Goal: Information Seeking & Learning: Check status

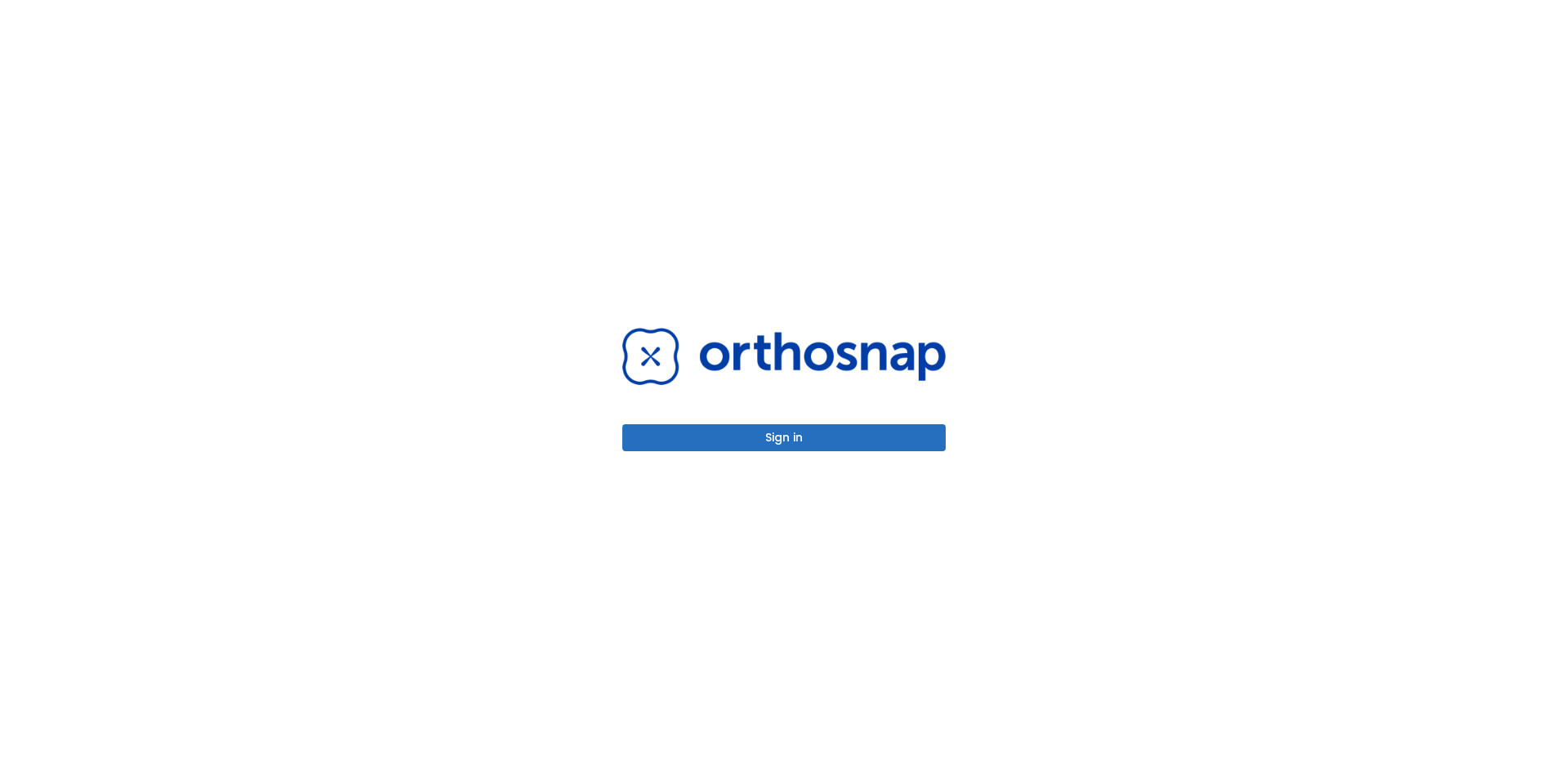
click at [707, 444] on button "Sign in" at bounding box center [784, 437] width 323 height 27
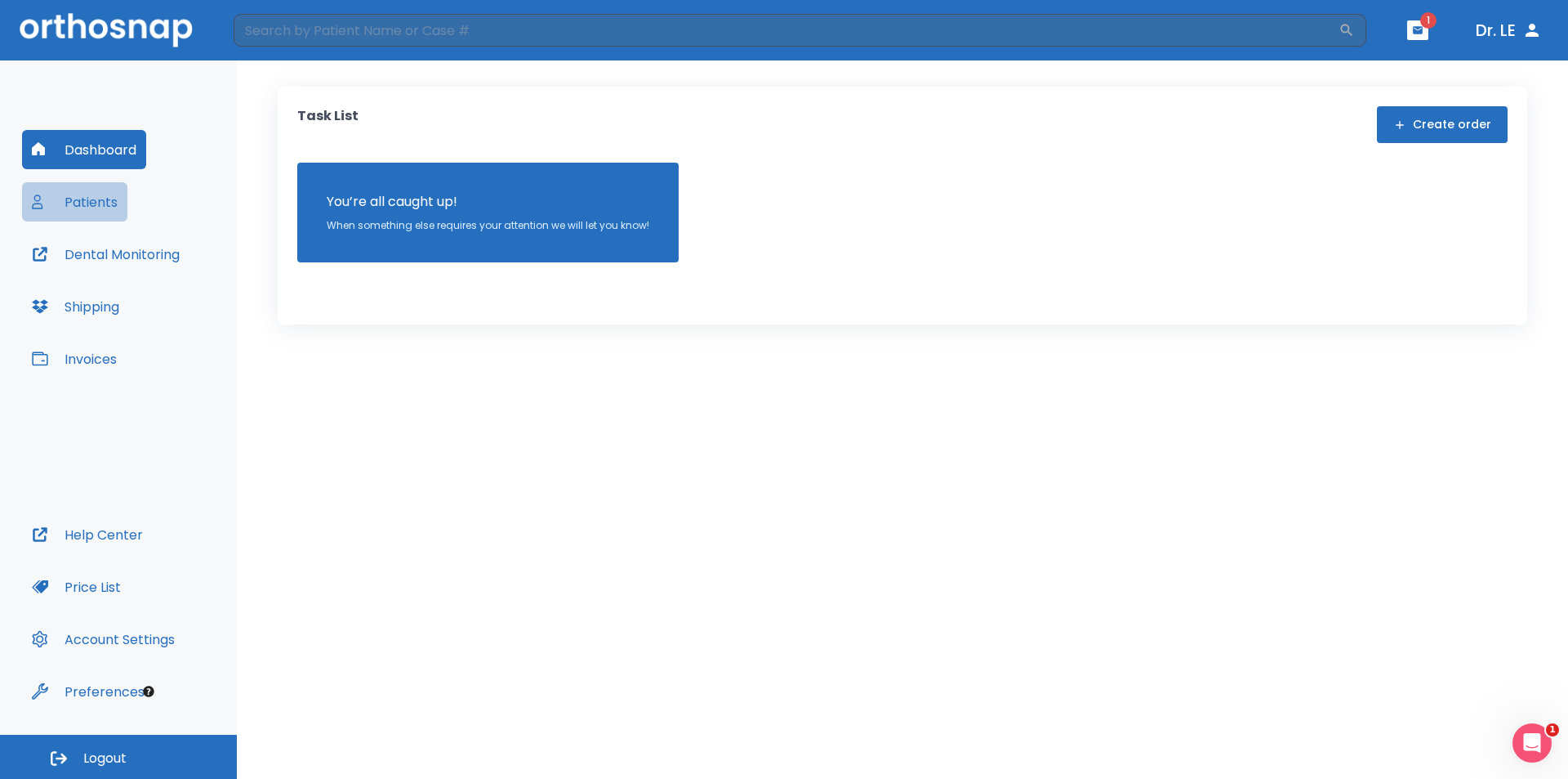
click at [69, 203] on button "Patients" at bounding box center [75, 202] width 106 height 39
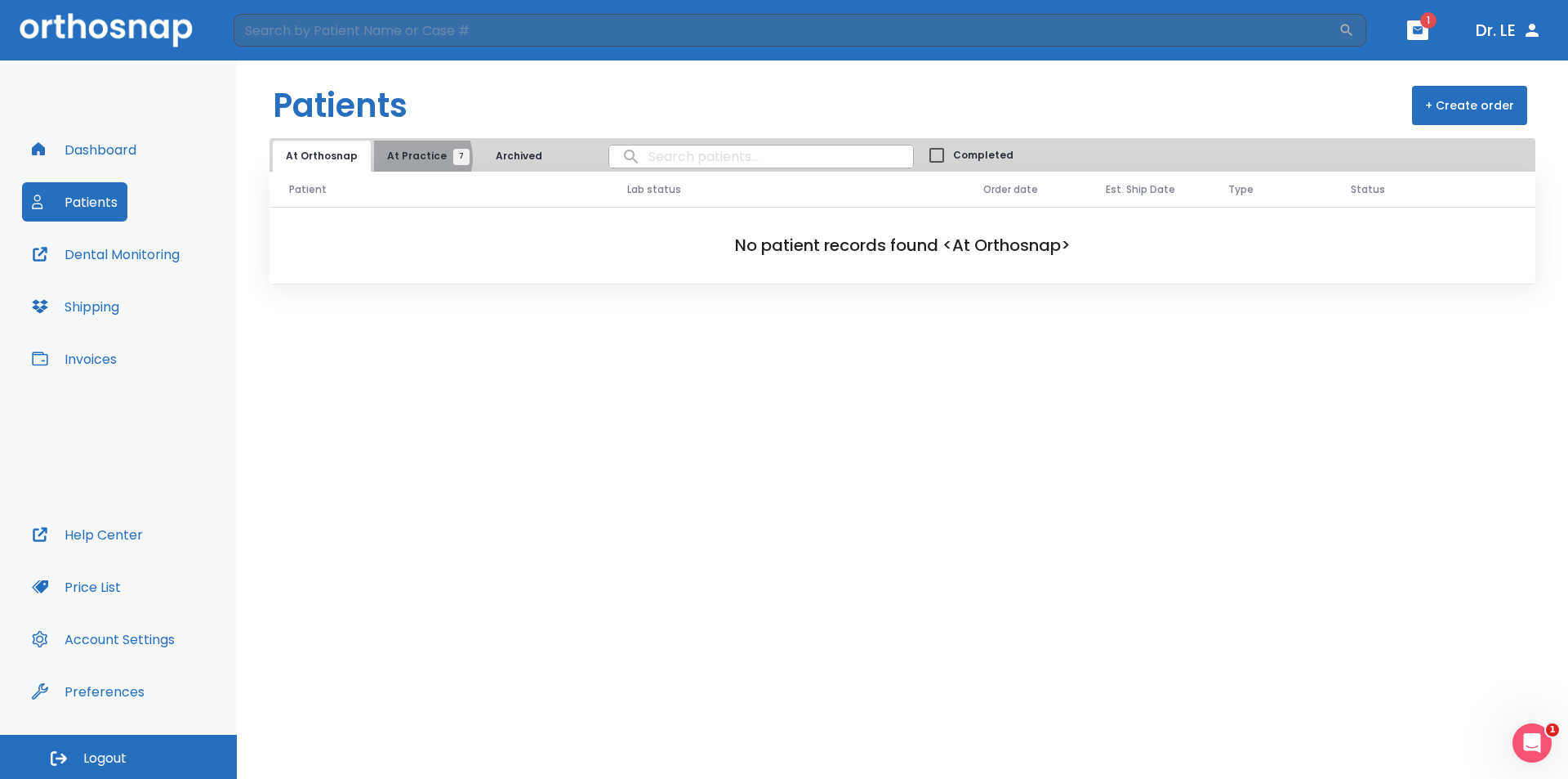
click at [413, 158] on span "At Practice 7" at bounding box center [424, 156] width 74 height 14
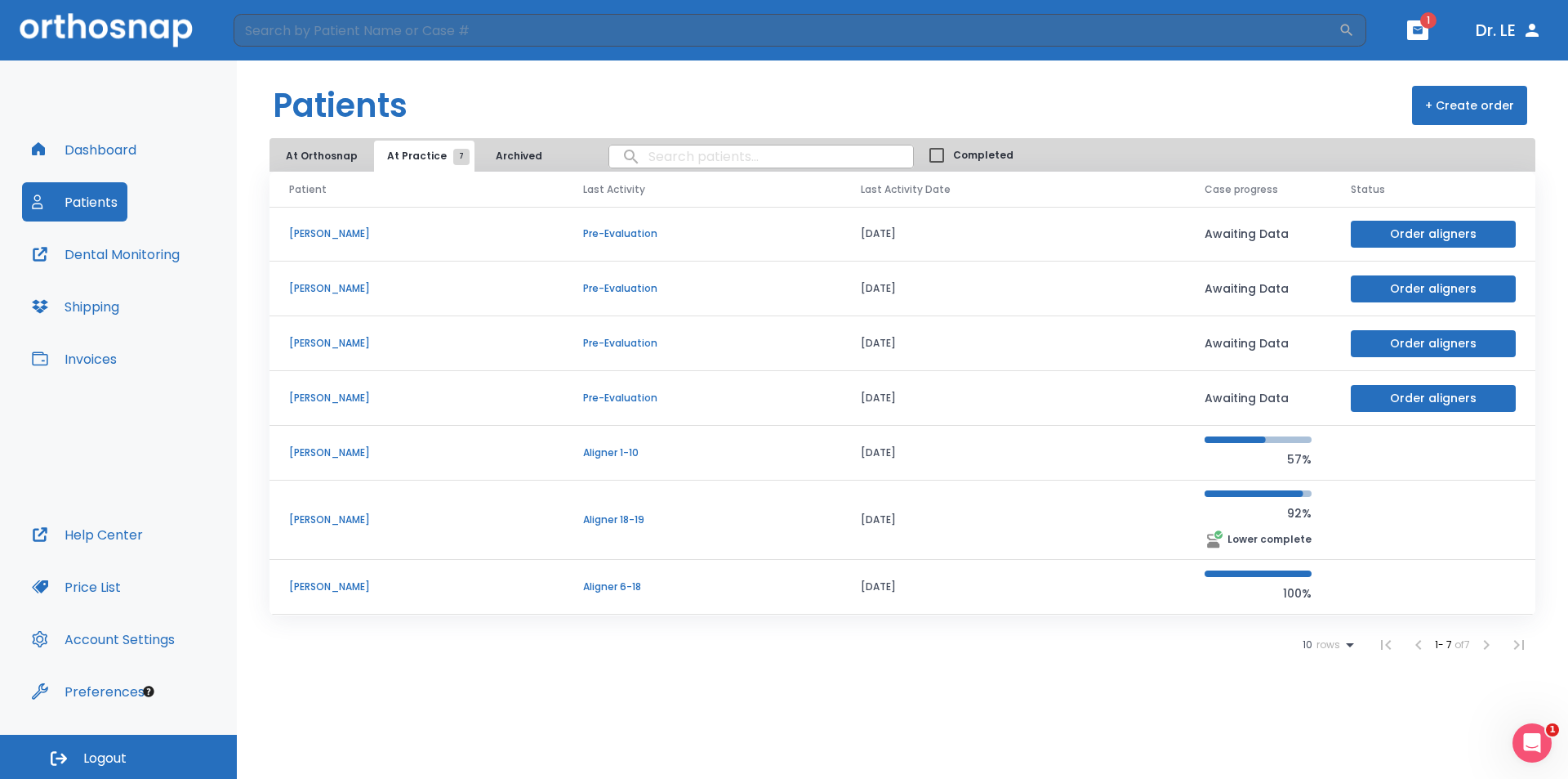
click at [329, 519] on p "[PERSON_NAME]" at bounding box center [417, 520] width 254 height 14
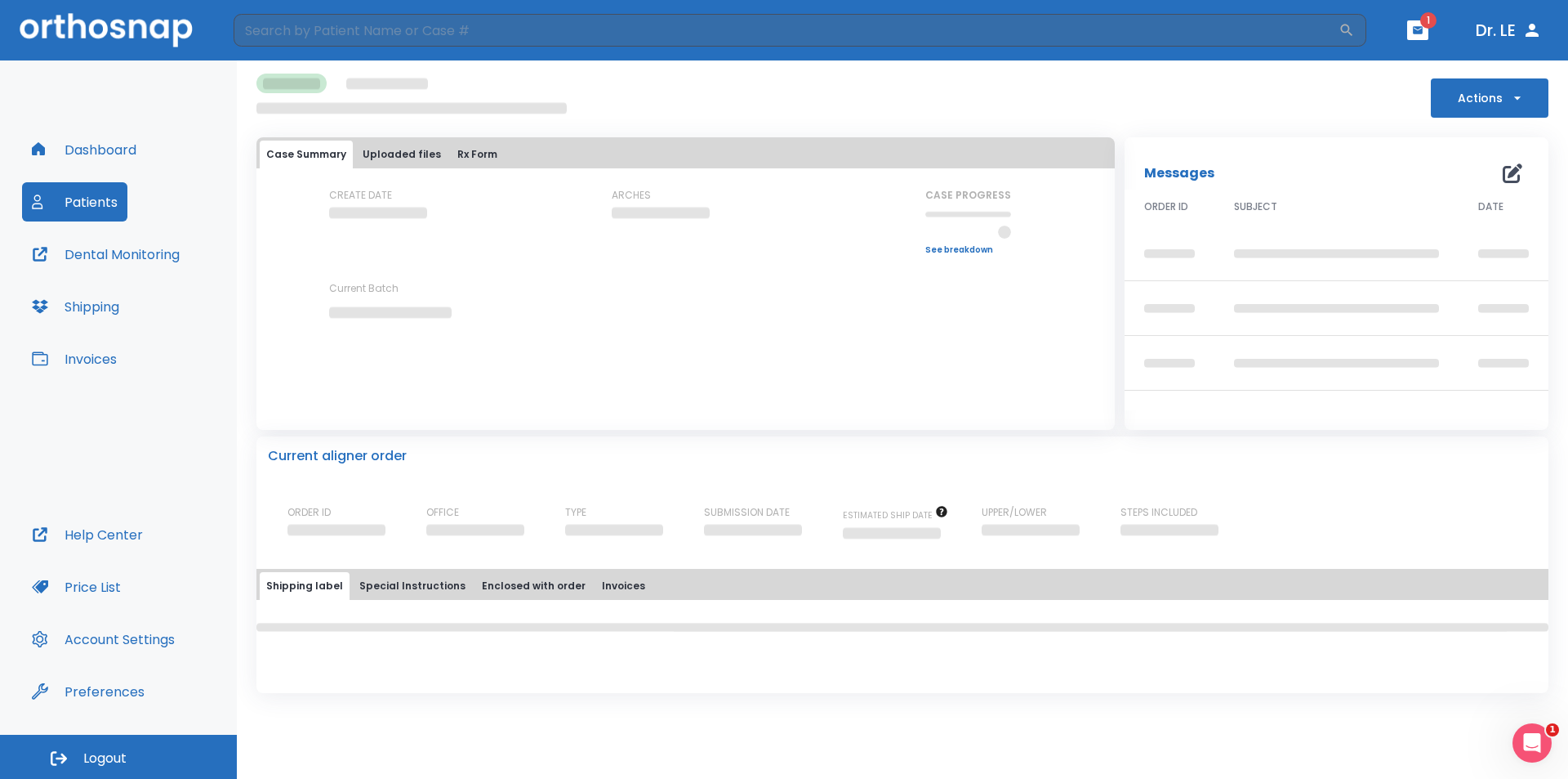
click at [329, 519] on p "ORDER ID" at bounding box center [309, 512] width 43 height 14
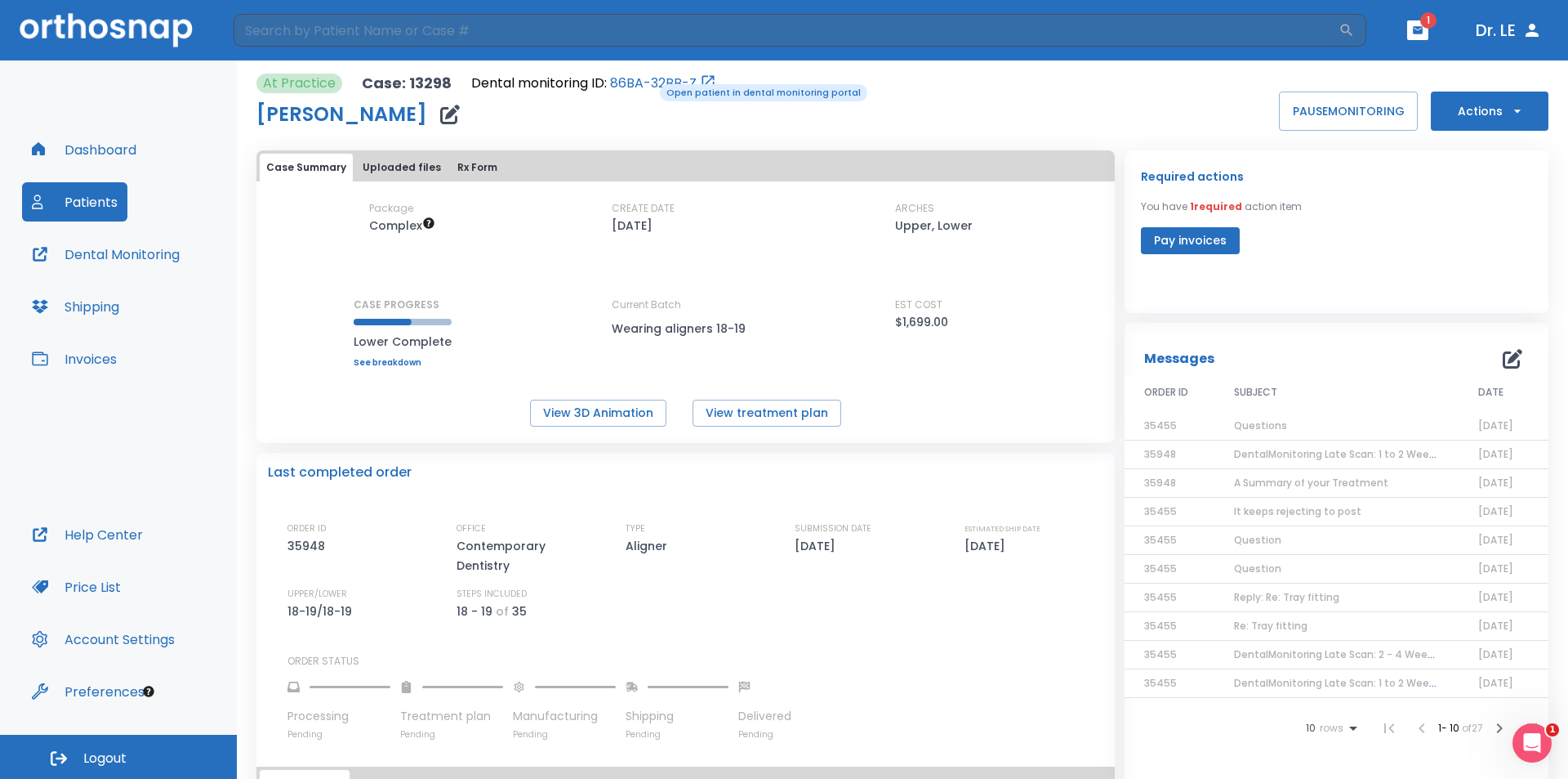
click at [649, 82] on link "86BA-32BB-Z" at bounding box center [653, 83] width 87 height 20
click at [79, 204] on button "Patients" at bounding box center [75, 202] width 106 height 39
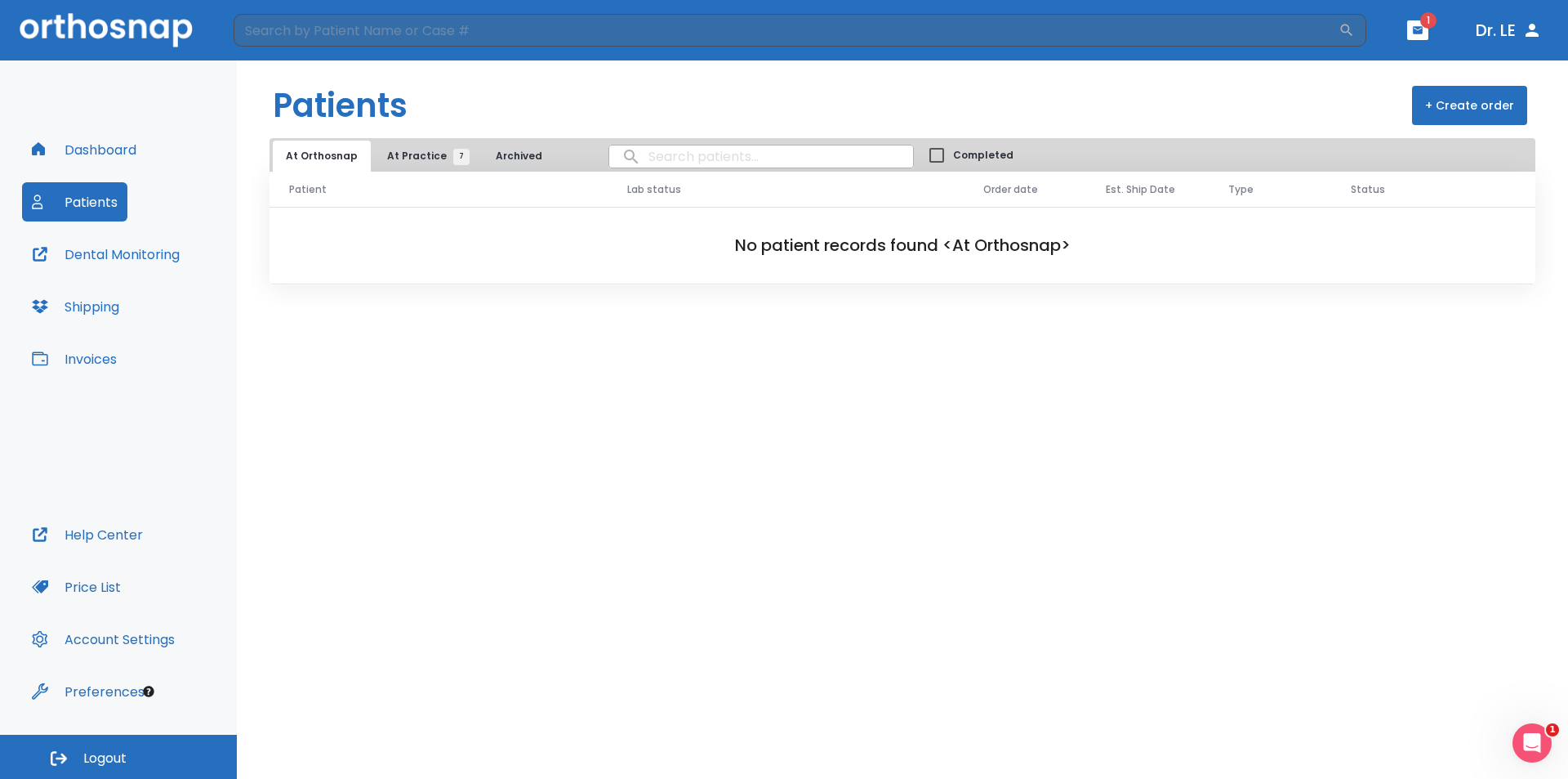
click at [400, 152] on span "At Practice 7" at bounding box center [424, 156] width 74 height 14
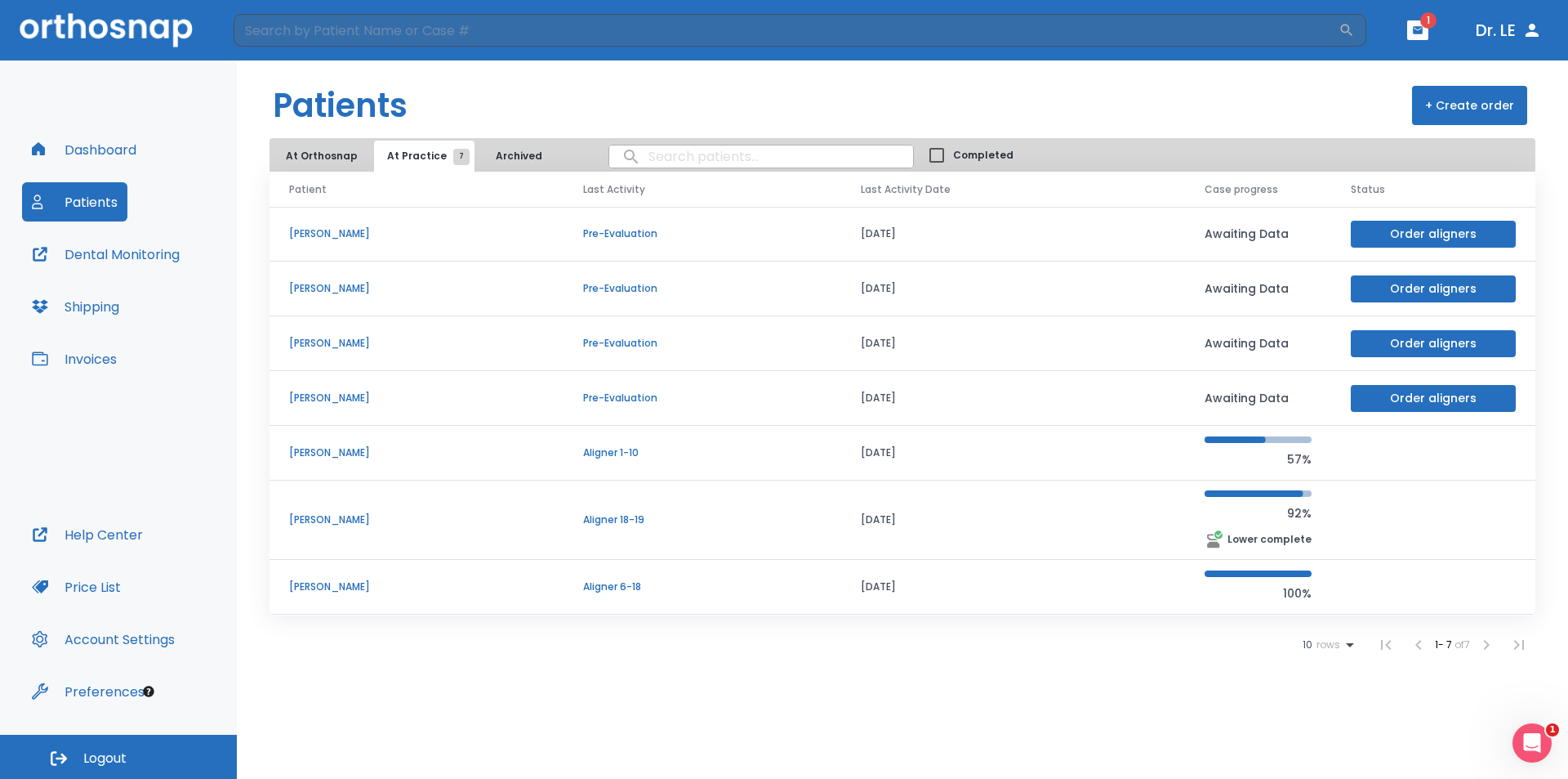
click at [329, 456] on p "[PERSON_NAME]" at bounding box center [417, 453] width 254 height 14
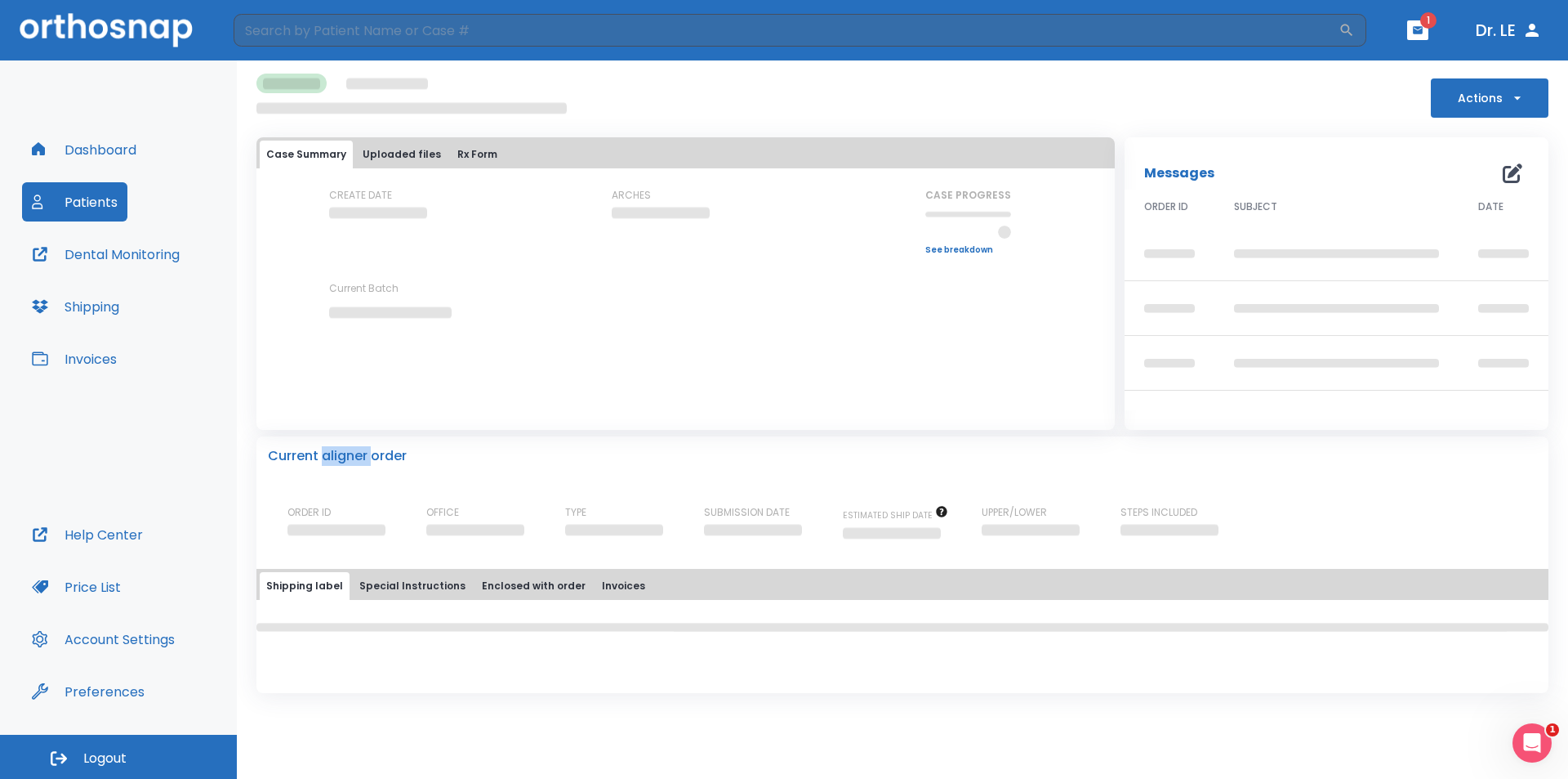
click at [329, 456] on p "Current aligner order" at bounding box center [337, 456] width 139 height 20
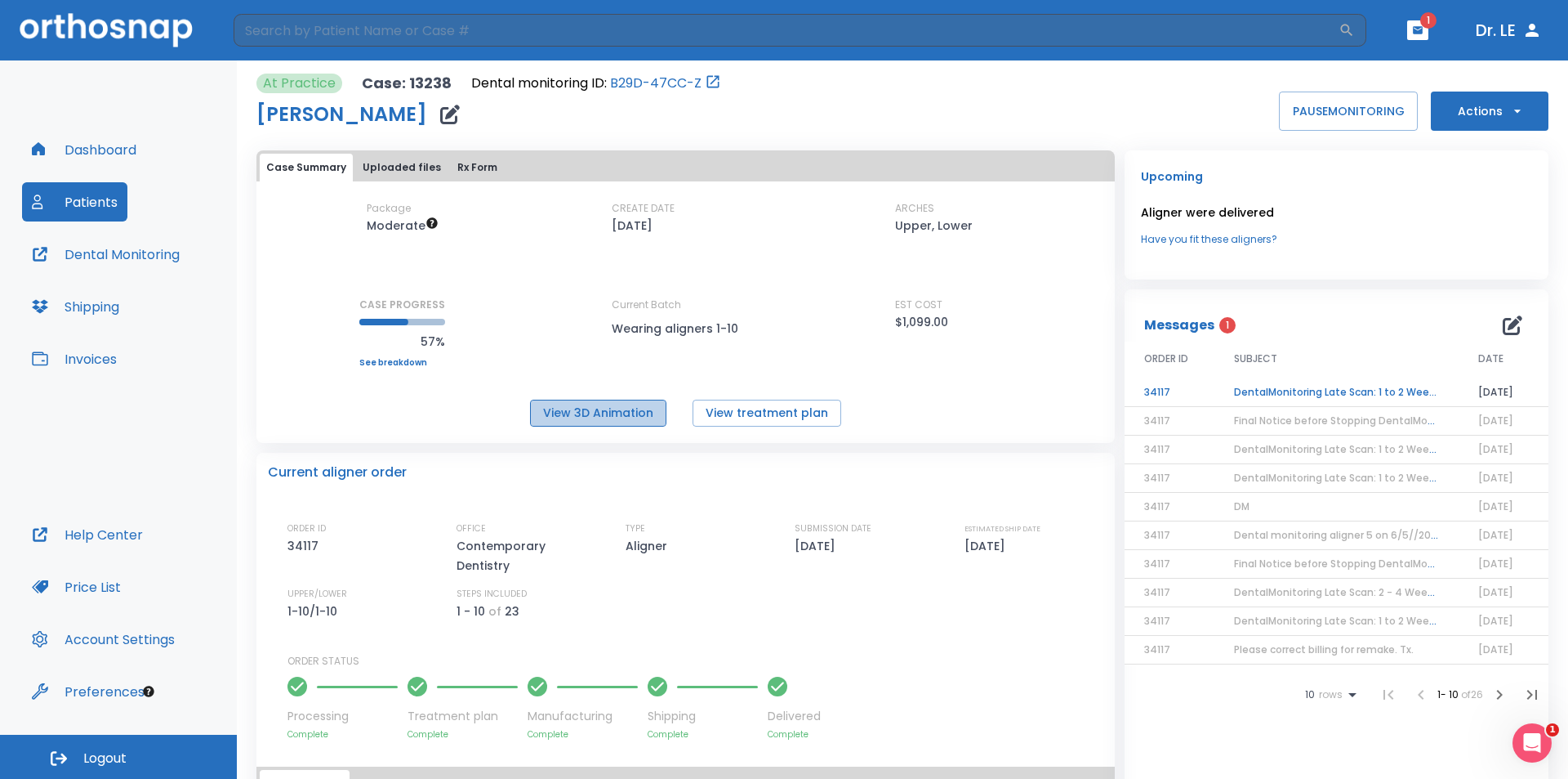
click at [624, 415] on button "View 3D Animation" at bounding box center [599, 413] width 136 height 27
click at [642, 83] on link "B29D-47CC-Z" at bounding box center [656, 83] width 91 height 20
click at [1510, 113] on icon "button" at bounding box center [1518, 111] width 16 height 16
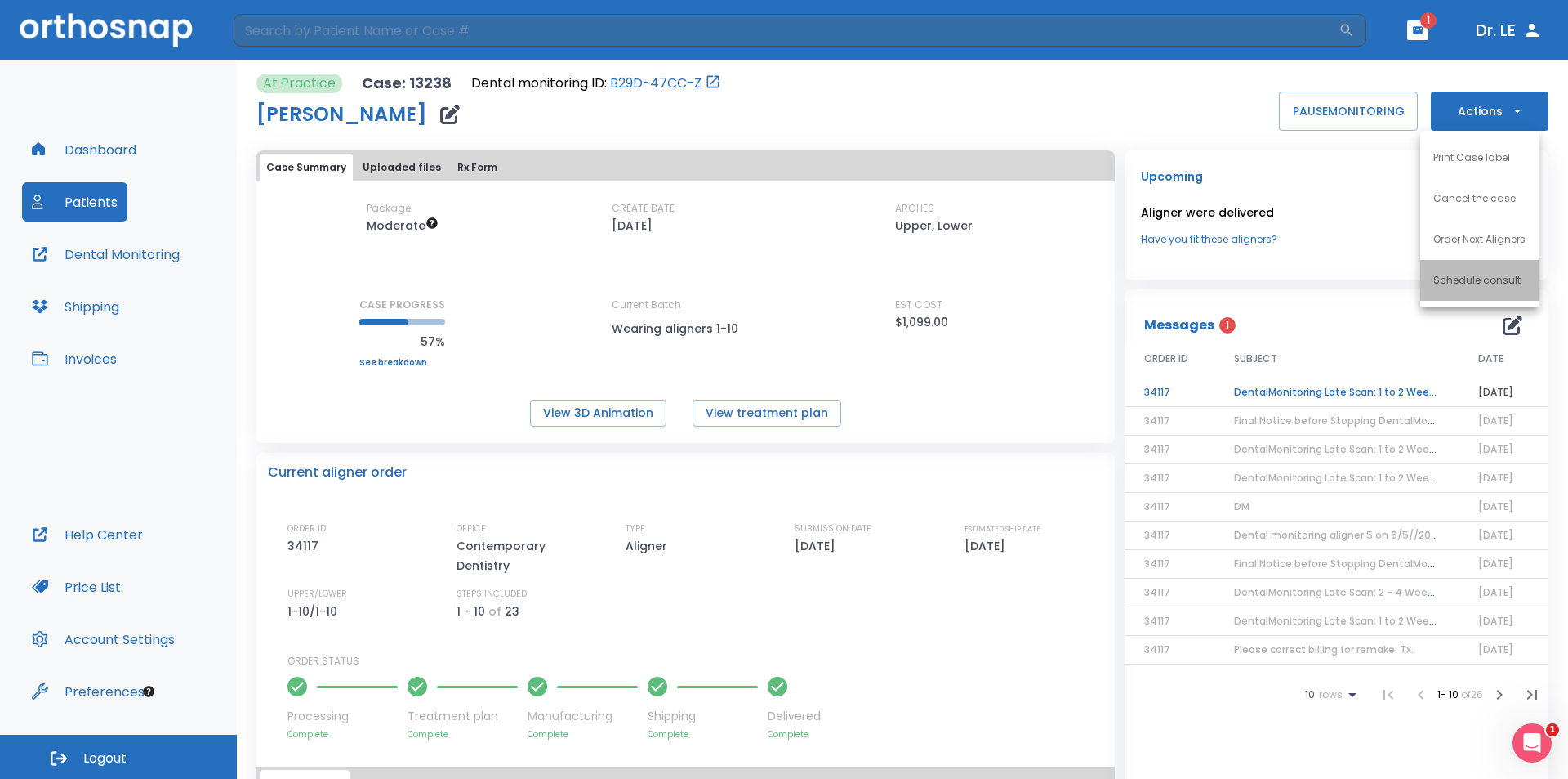
click at [1483, 279] on p "Schedule consult" at bounding box center [1478, 280] width 88 height 14
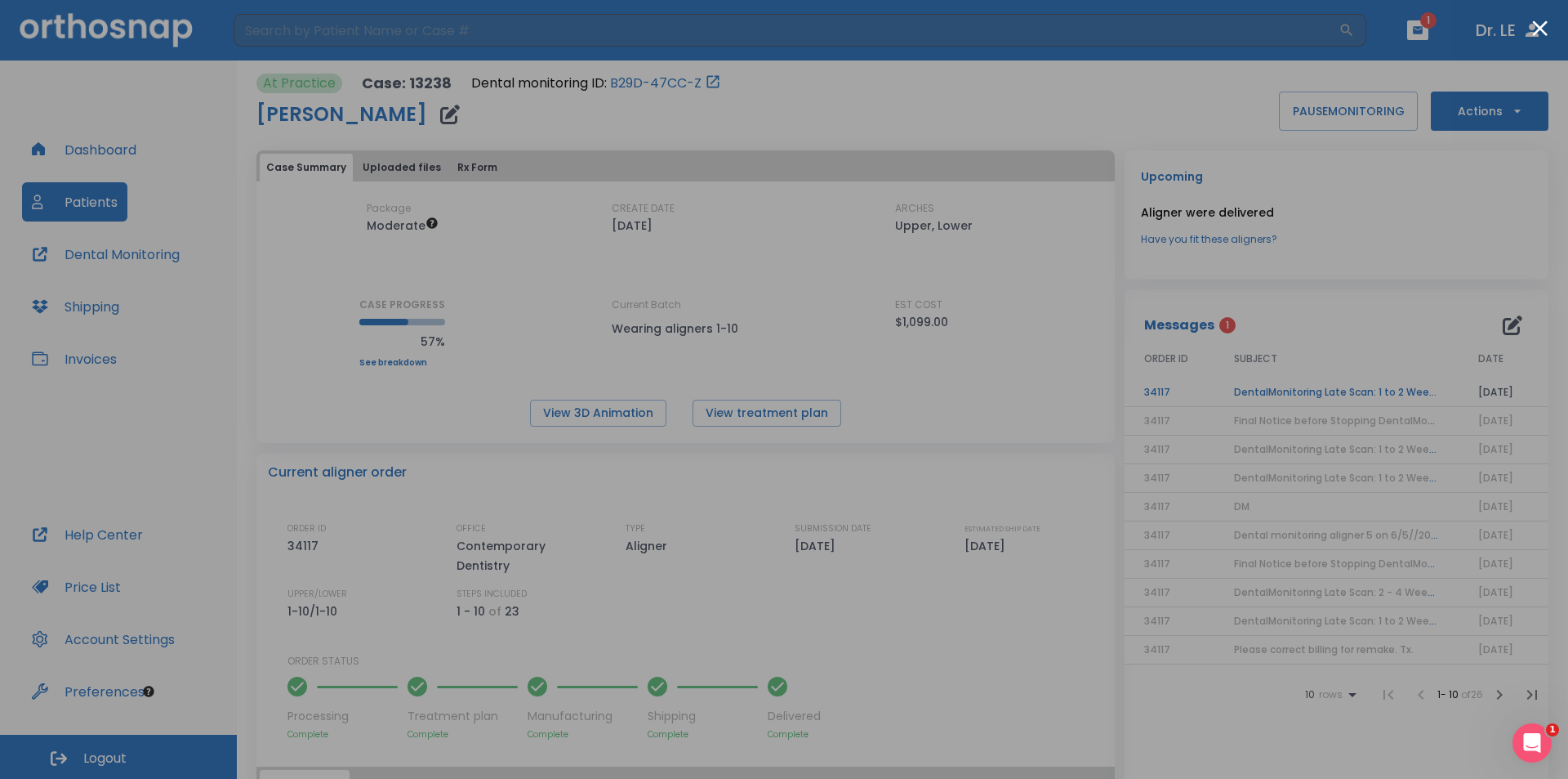
click at [55, 192] on div at bounding box center [784, 389] width 1568 height 779
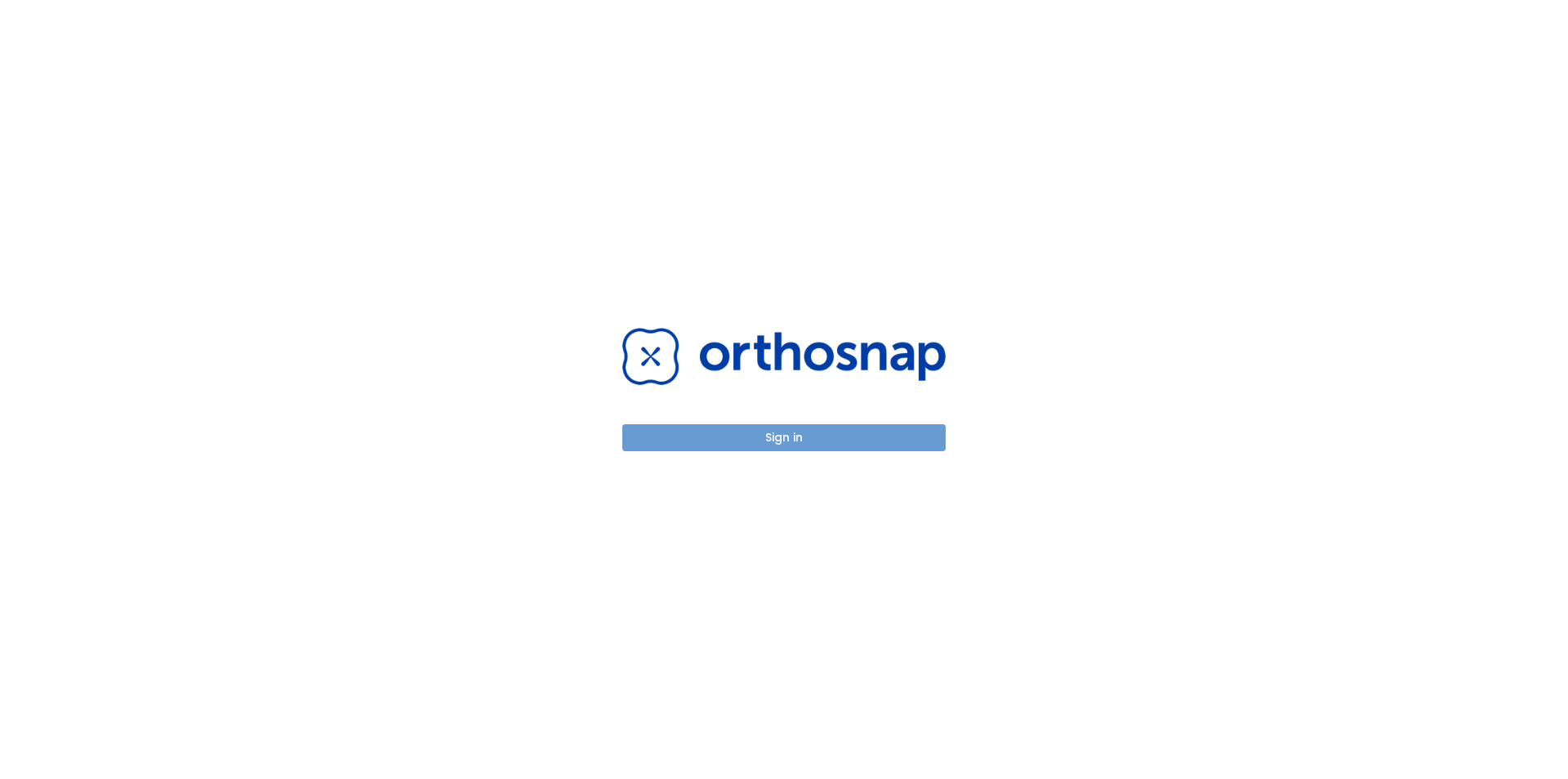
click at [771, 437] on button "Sign in" at bounding box center [784, 437] width 323 height 27
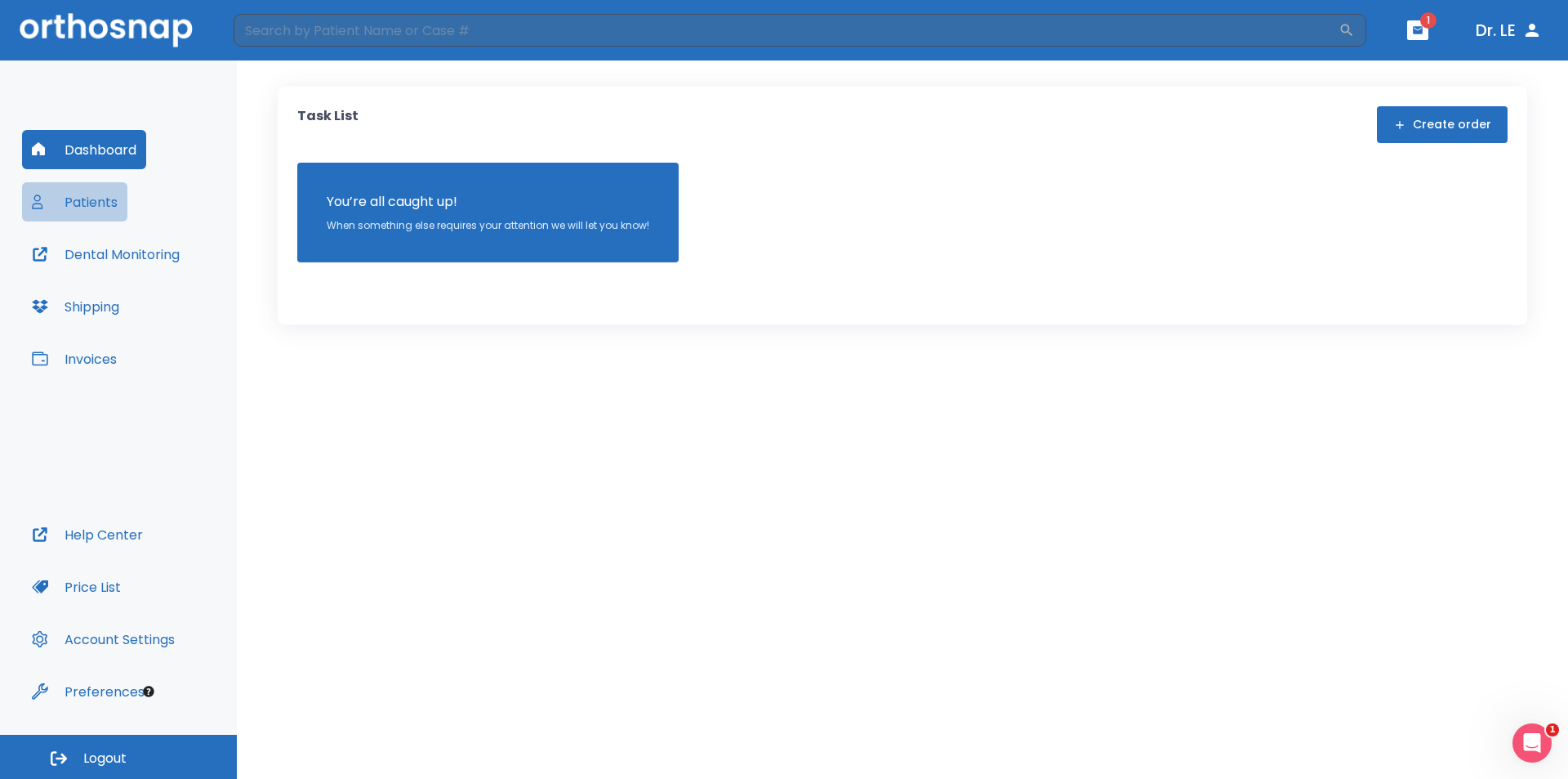
click at [96, 202] on button "Patients" at bounding box center [75, 202] width 106 height 39
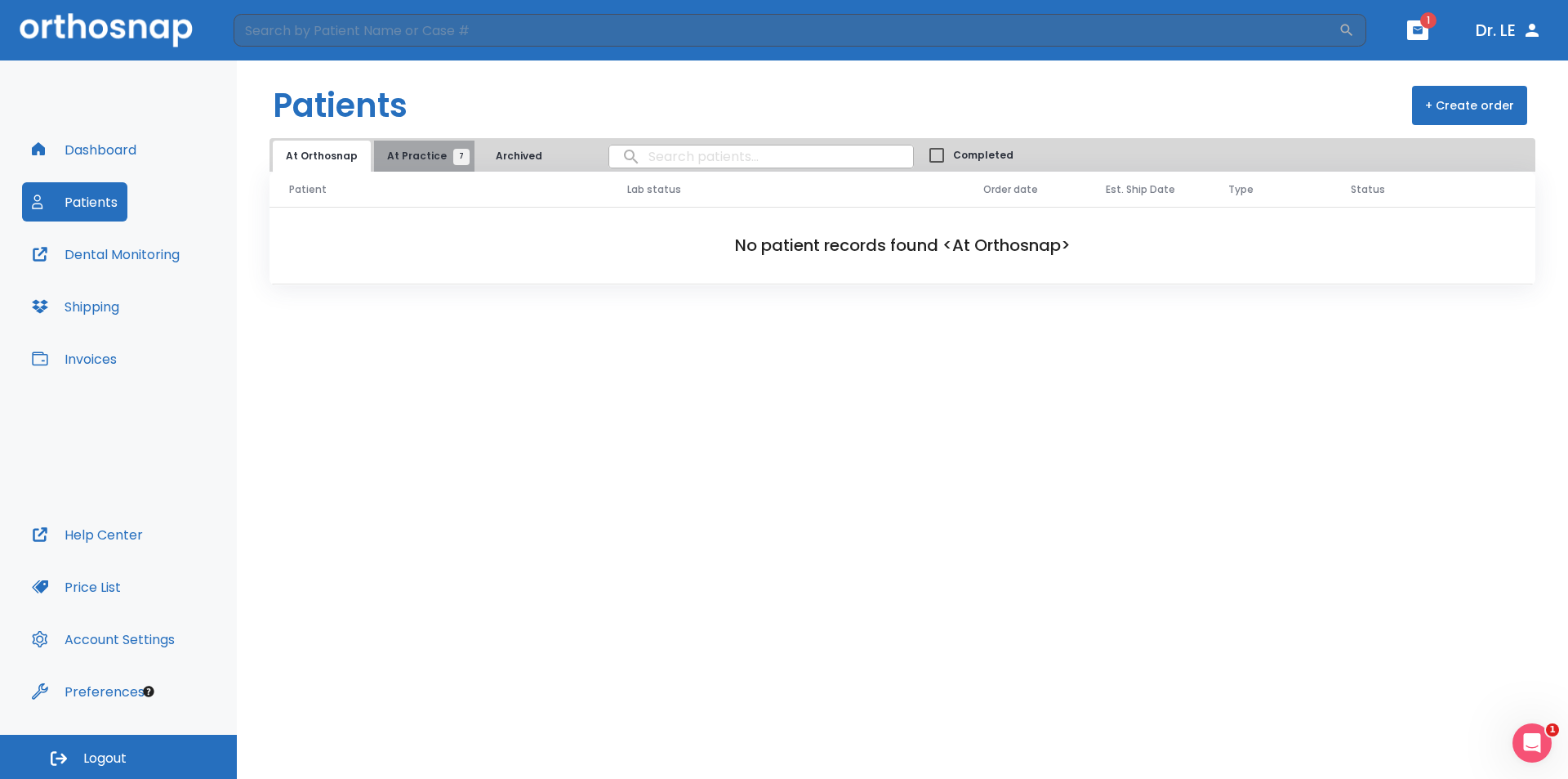
click at [419, 153] on span "At Practice 7" at bounding box center [424, 156] width 74 height 14
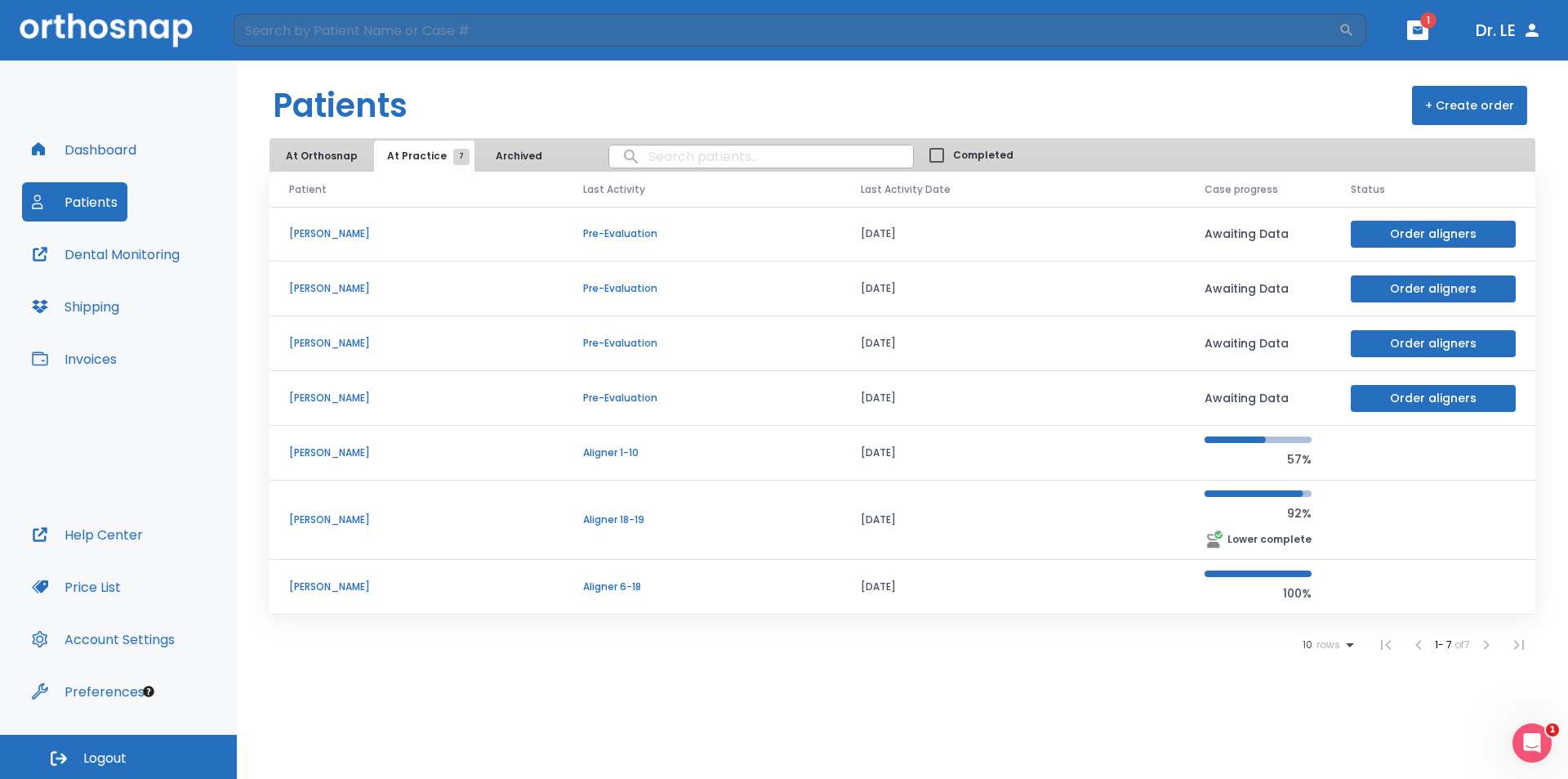
click at [340, 596] on td "[PERSON_NAME]" at bounding box center [417, 586] width 294 height 55
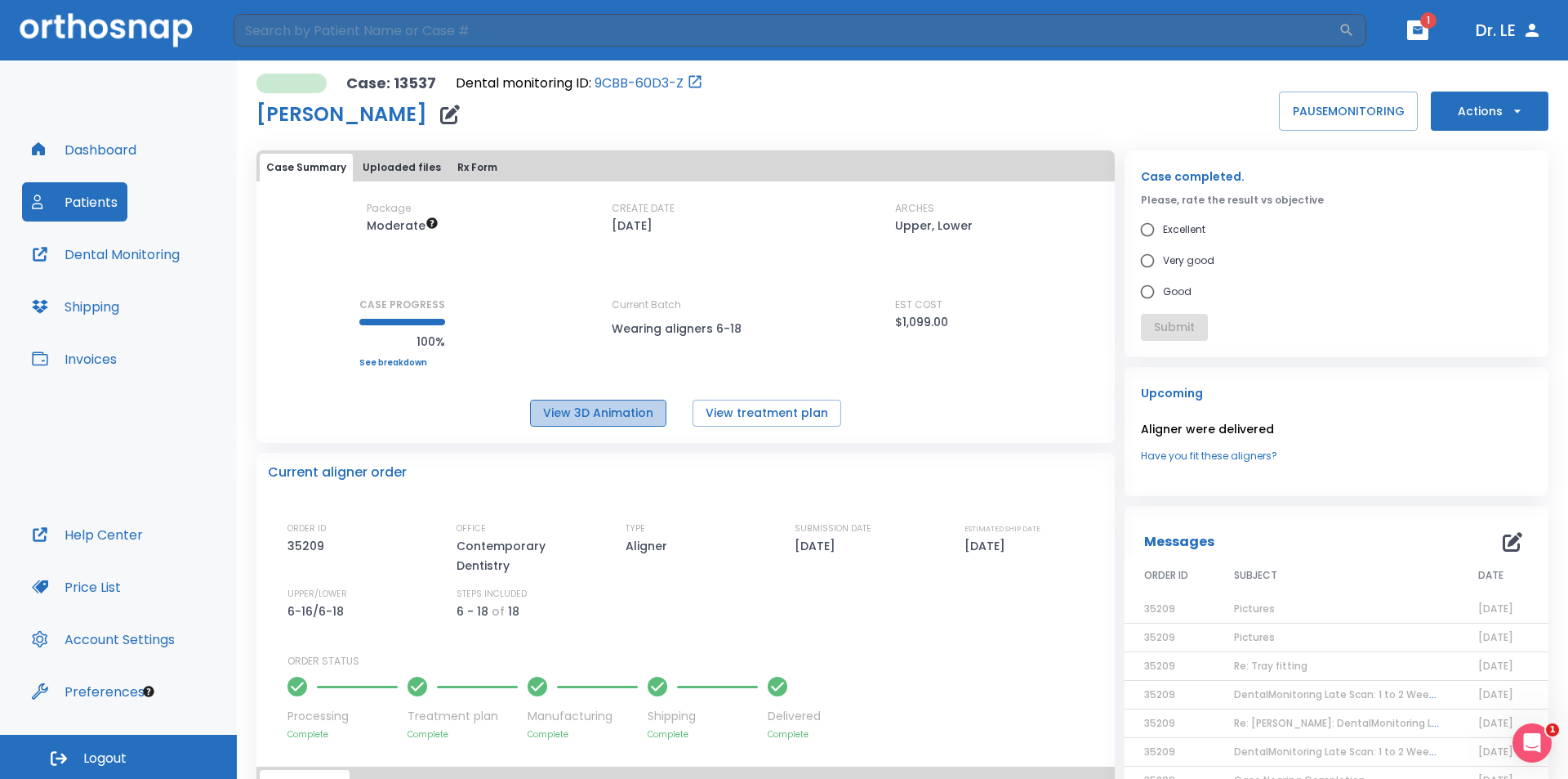
click at [601, 411] on button "View 3D Animation" at bounding box center [599, 413] width 136 height 27
click at [642, 78] on link "9CBB-60D3-Z" at bounding box center [639, 83] width 89 height 20
click at [642, 84] on link "9CBB-60D3-Z" at bounding box center [639, 83] width 89 height 20
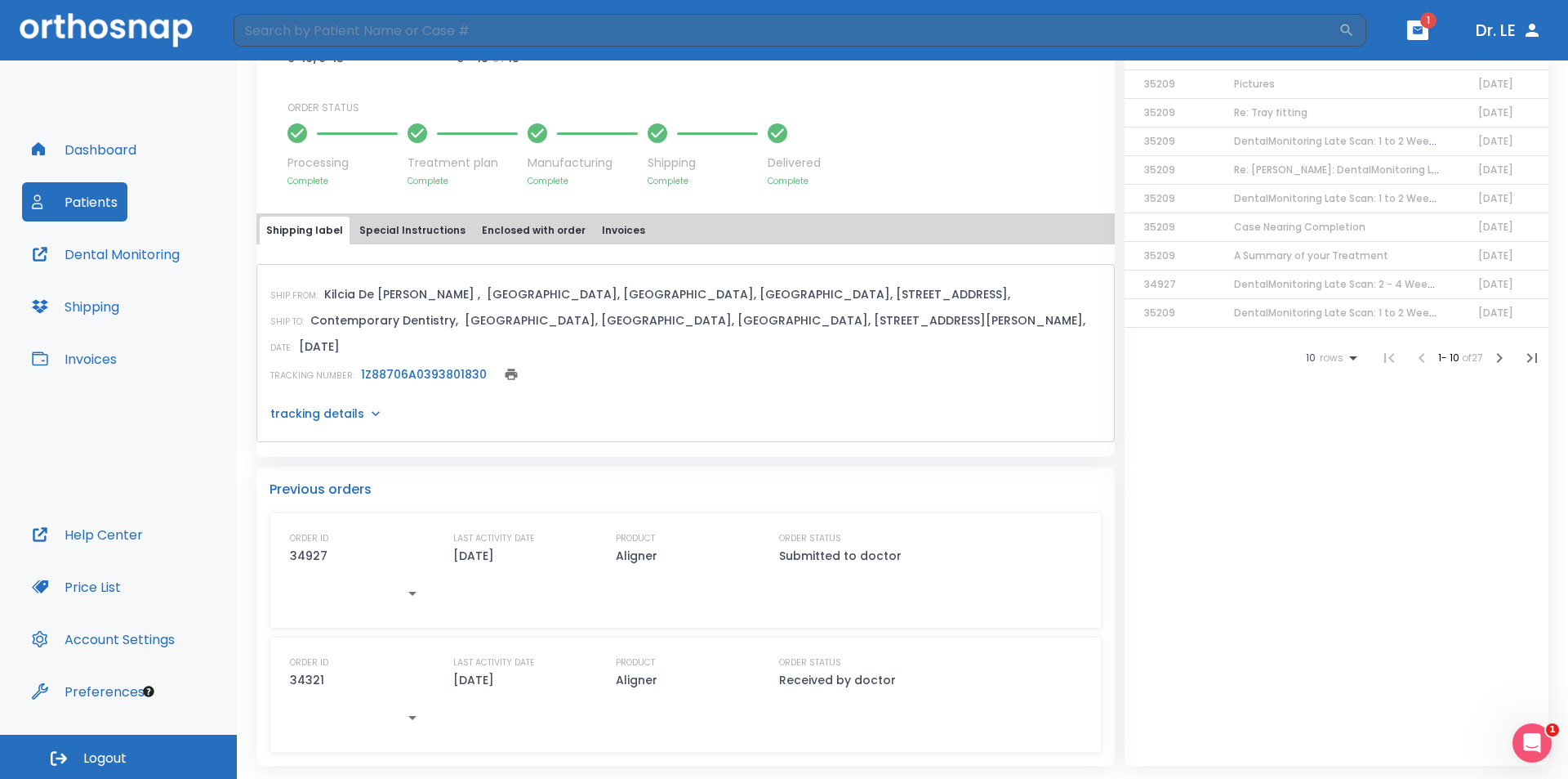
scroll to position [63, 0]
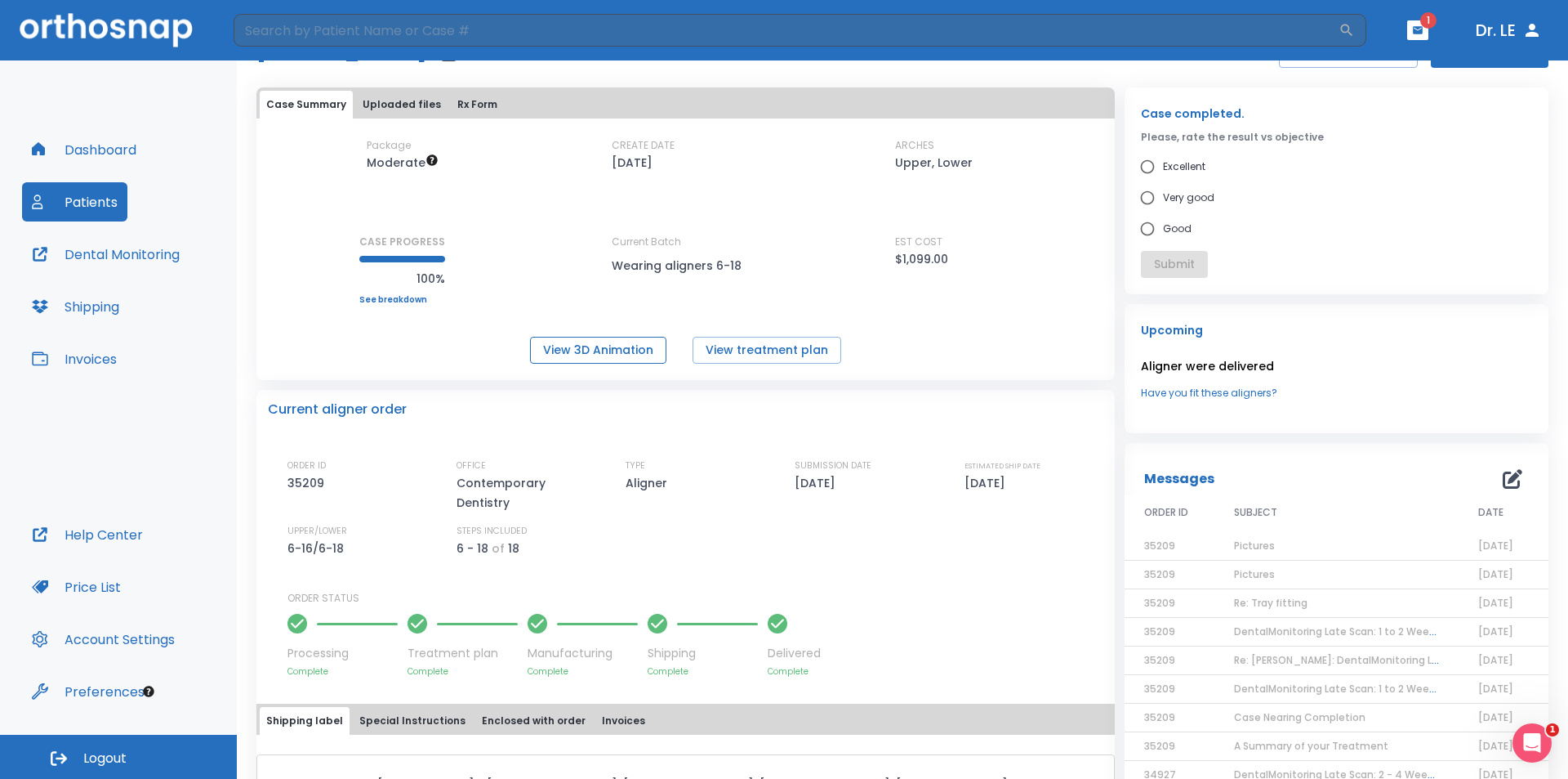
click at [594, 356] on button "View 3D Animation" at bounding box center [599, 351] width 136 height 27
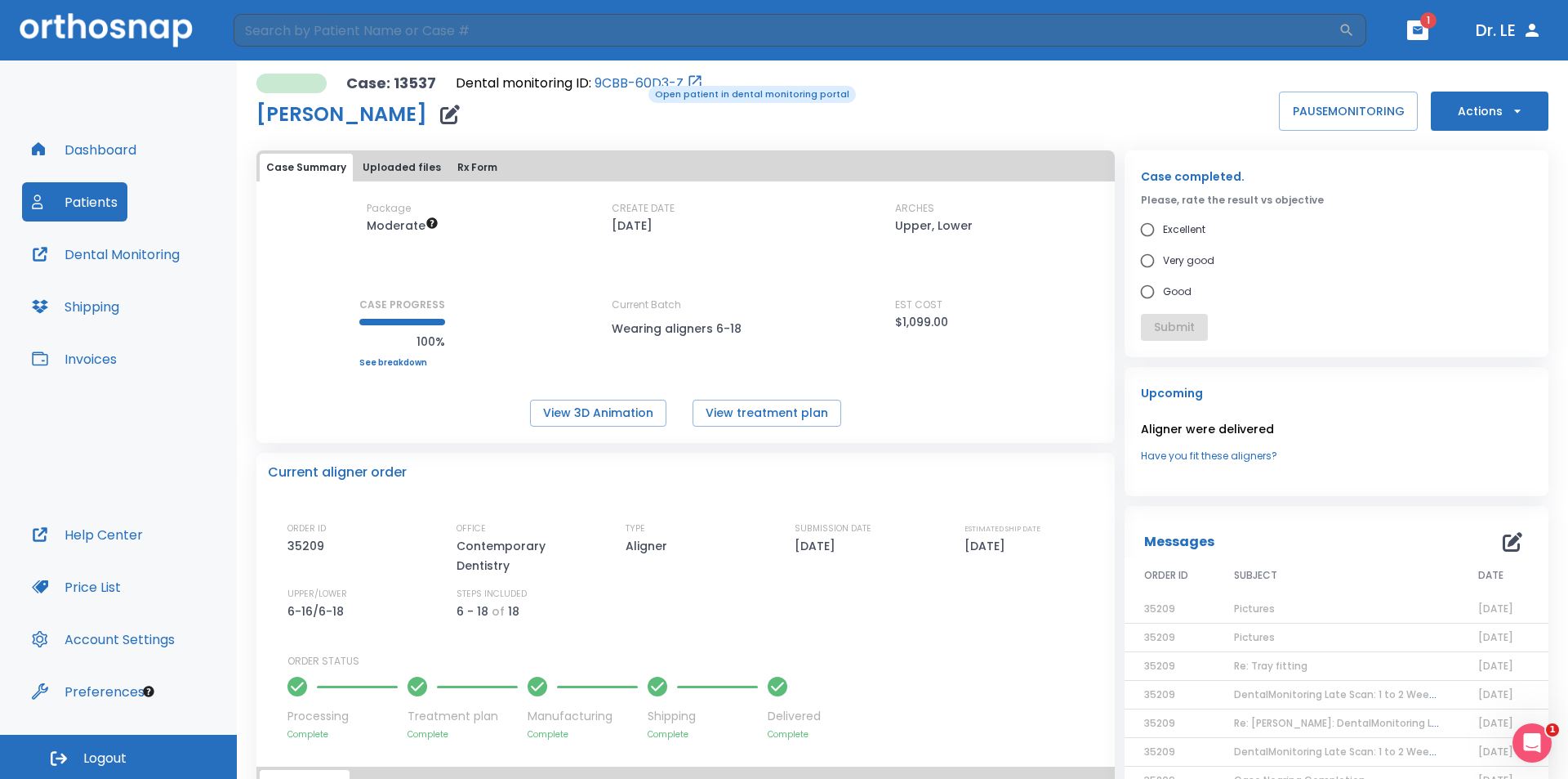
click at [637, 84] on link "9CBB-60D3-Z" at bounding box center [639, 83] width 89 height 20
